Goal: Find specific page/section: Find specific page/section

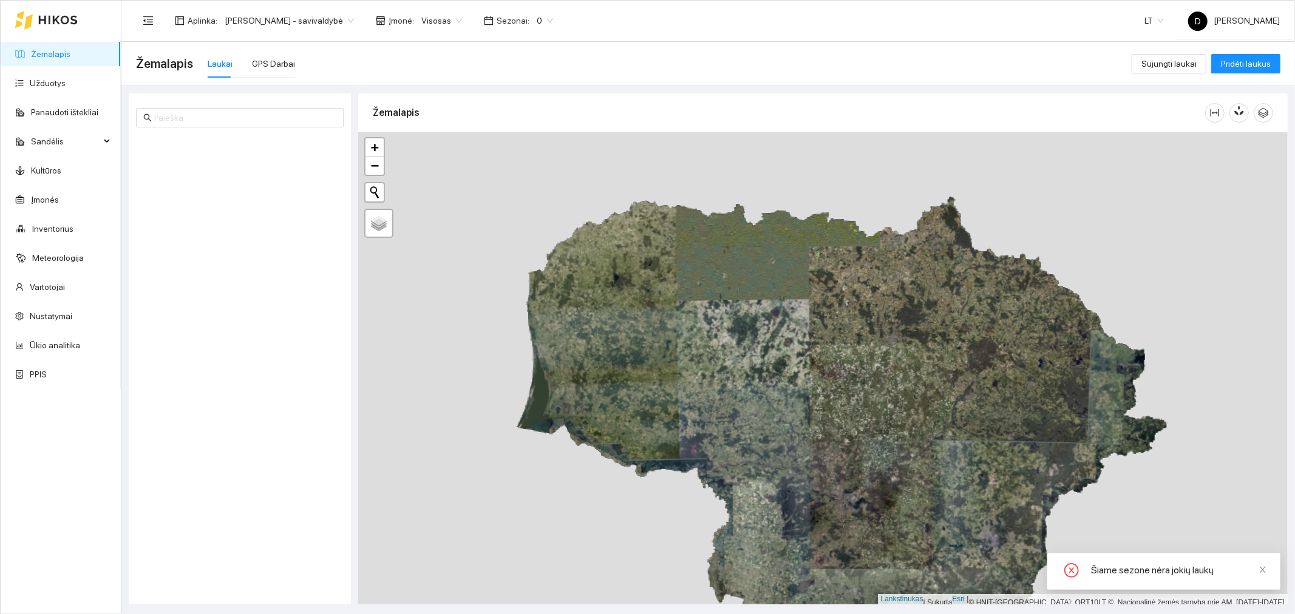
click at [553, 17] on span "0" at bounding box center [545, 21] width 16 height 18
click at [555, 138] on font "2025 m." at bounding box center [556, 141] width 31 height 10
click at [352, 19] on span "[PERSON_NAME] - savivaldybė" at bounding box center [289, 21] width 129 height 18
click at [320, 62] on font "[PERSON_NAME] aplinka" at bounding box center [272, 63] width 95 height 10
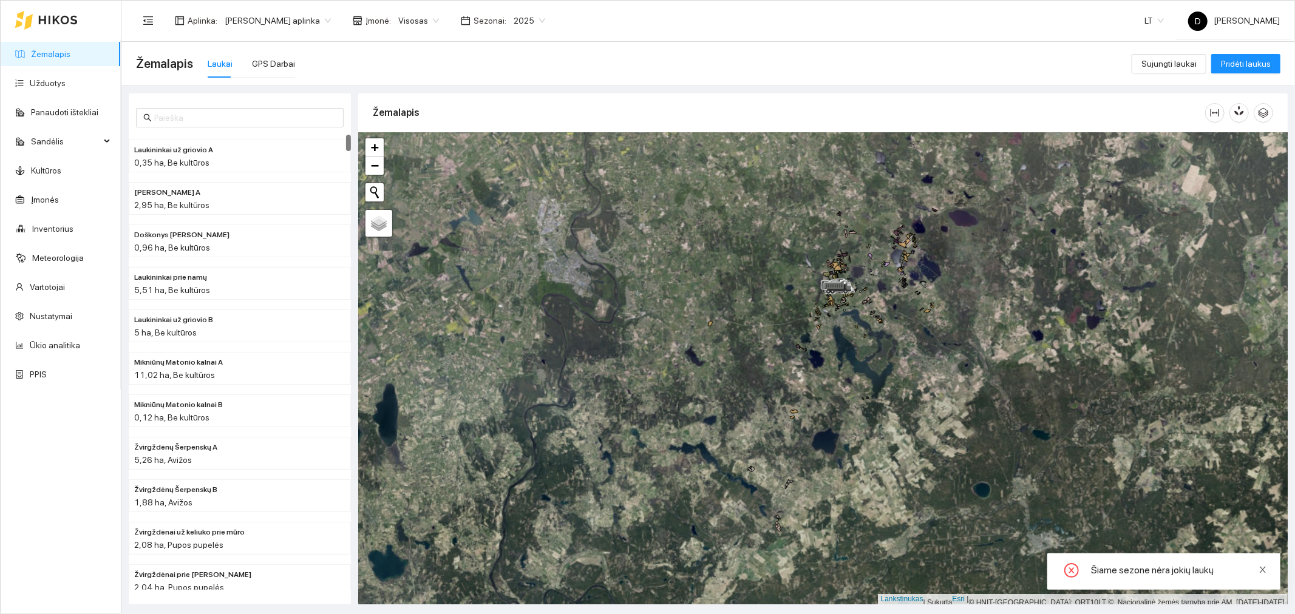
click at [1263, 566] on icon "uždaryti" at bounding box center [1262, 570] width 8 height 8
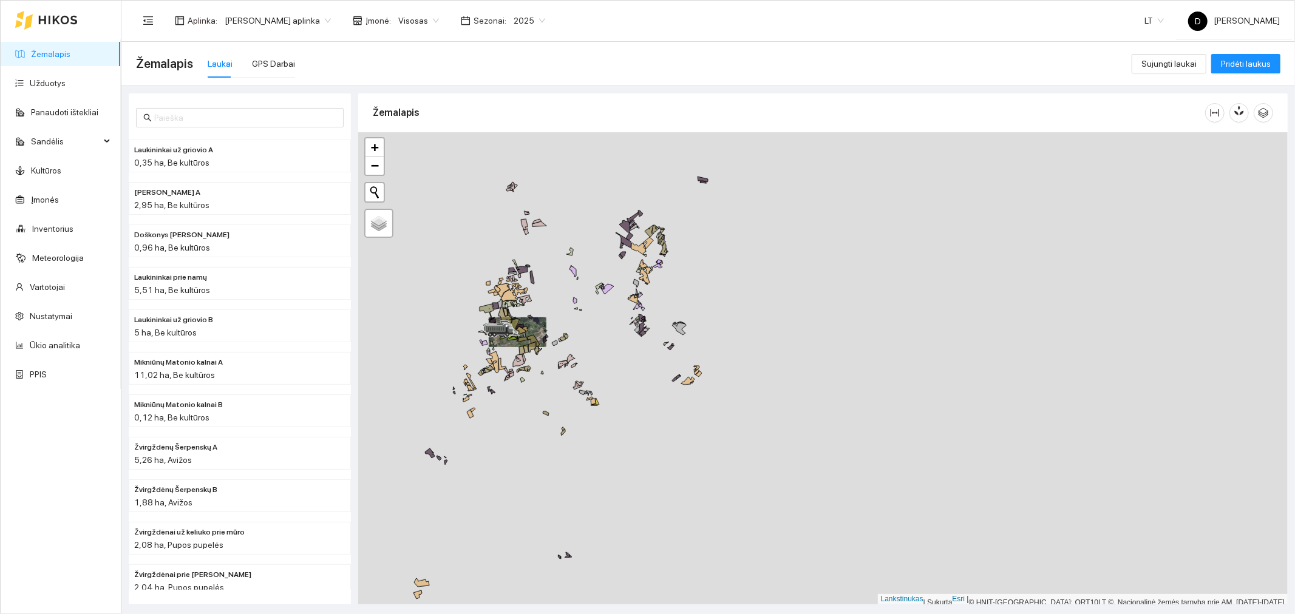
scroll to position [3, 0]
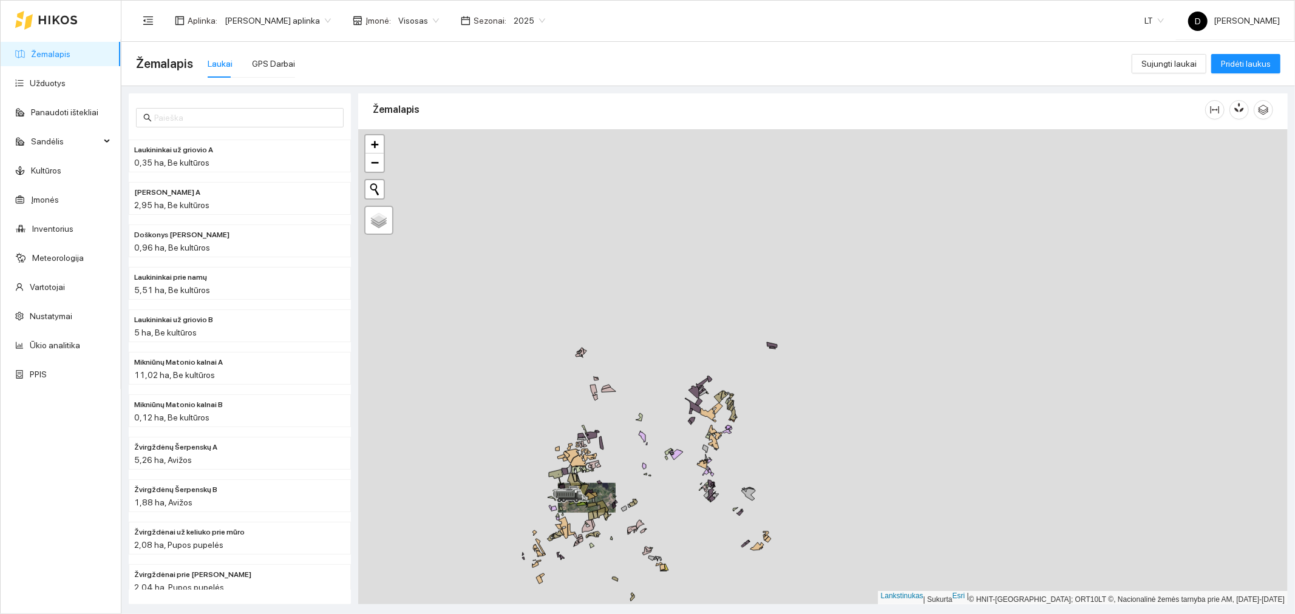
drag, startPoint x: 591, startPoint y: 263, endPoint x: 671, endPoint y: 427, distance: 183.0
click at [668, 434] on div at bounding box center [822, 367] width 929 height 476
